Goal: Use online tool/utility: Utilize a website feature to perform a specific function

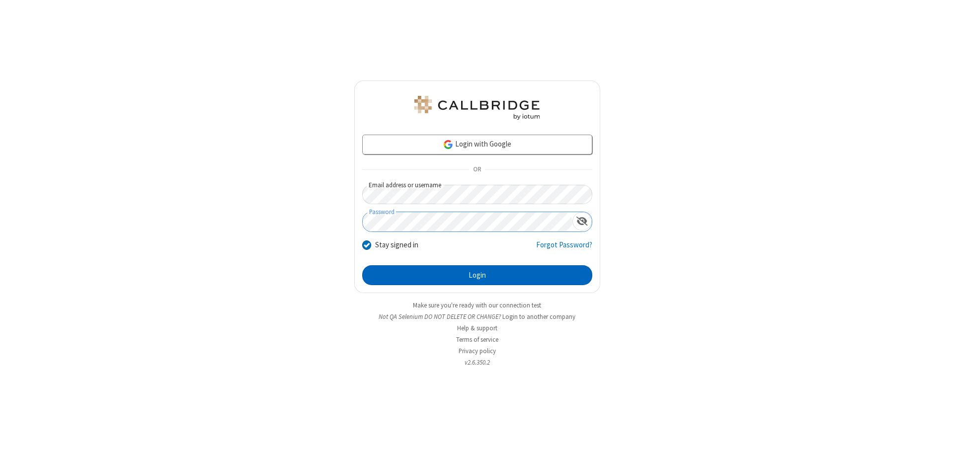
click at [477, 275] on button "Login" at bounding box center [477, 275] width 230 height 20
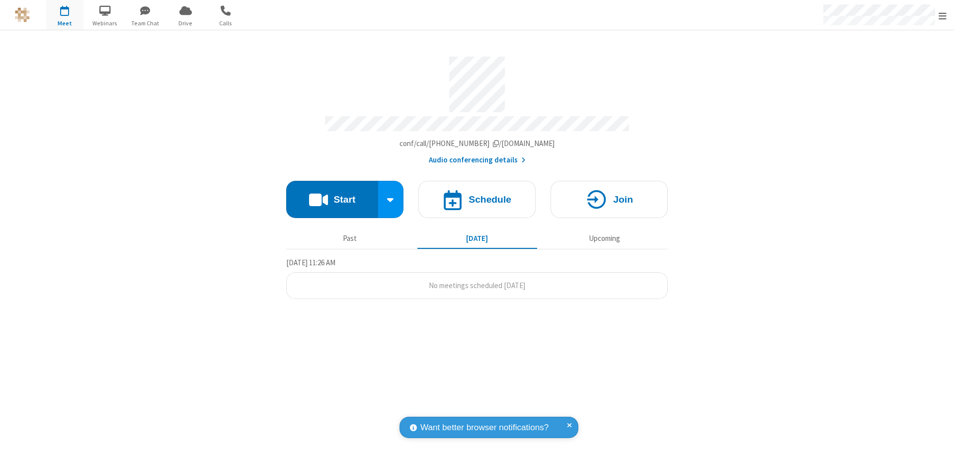
click at [332, 195] on button "Start" at bounding box center [332, 199] width 92 height 37
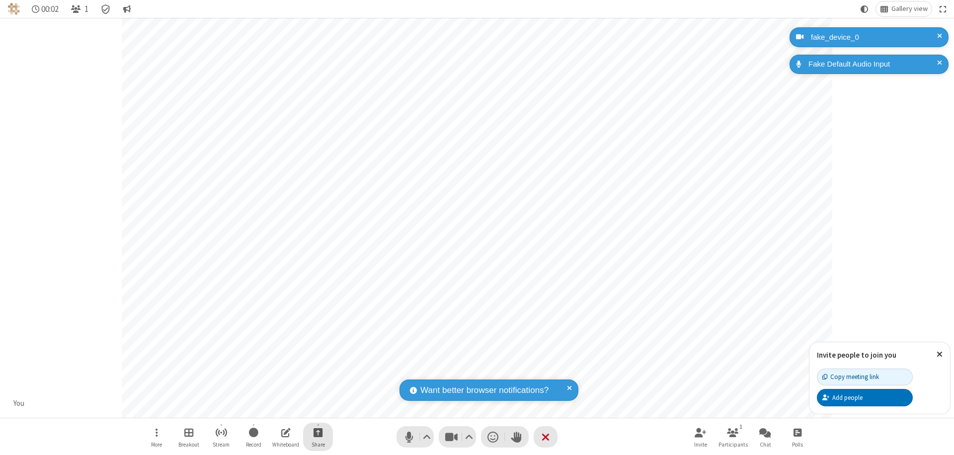
click at [318, 432] on span "Start sharing" at bounding box center [317, 432] width 9 height 12
click at [278, 408] on span "Share my screen" at bounding box center [277, 409] width 11 height 8
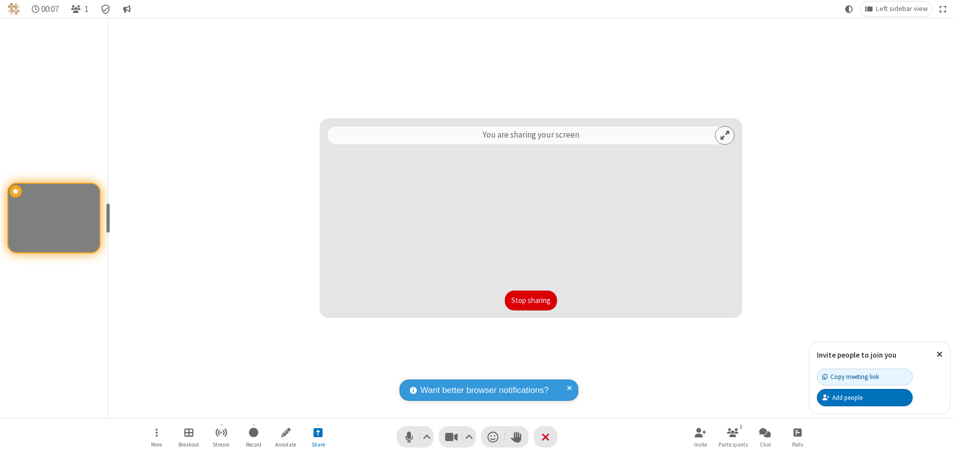
click at [531, 301] on button "Stop sharing" at bounding box center [531, 301] width 52 height 20
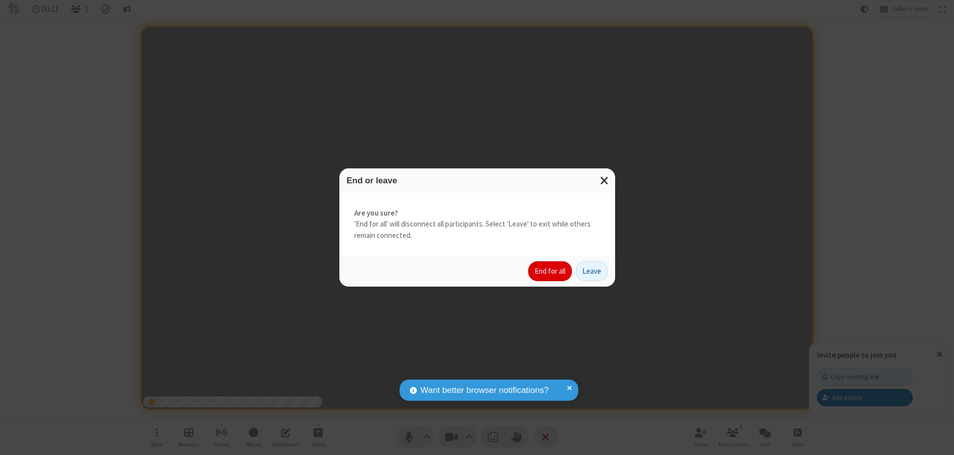
click at [550, 271] on button "End for all" at bounding box center [550, 271] width 44 height 20
